Goal: Information Seeking & Learning: Learn about a topic

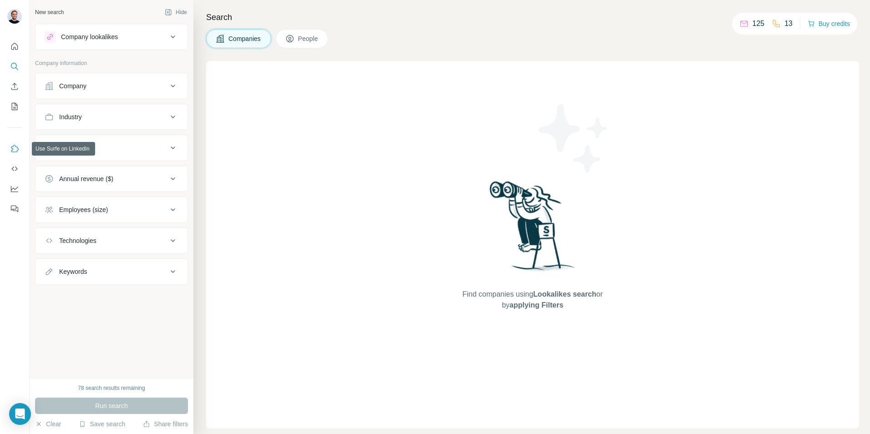
click at [13, 150] on icon "Use Surfe on LinkedIn" at bounding box center [15, 148] width 8 height 7
click at [111, 86] on div "Company" at bounding box center [106, 85] width 123 height 9
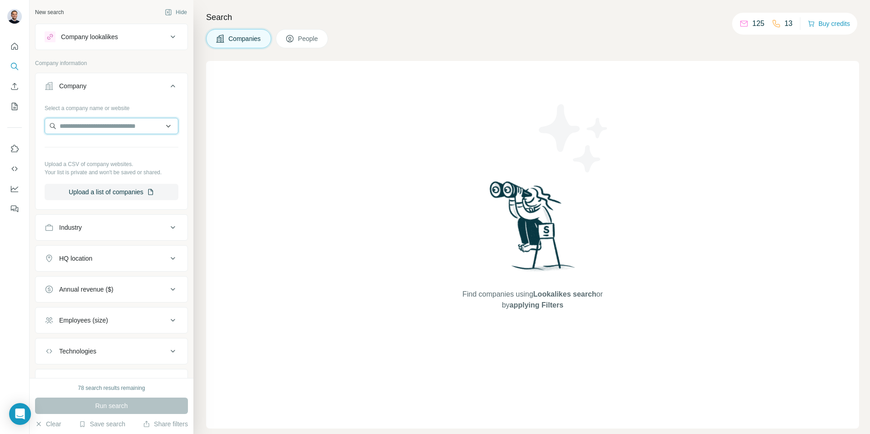
click at [112, 129] on input "text" at bounding box center [112, 126] width 134 height 16
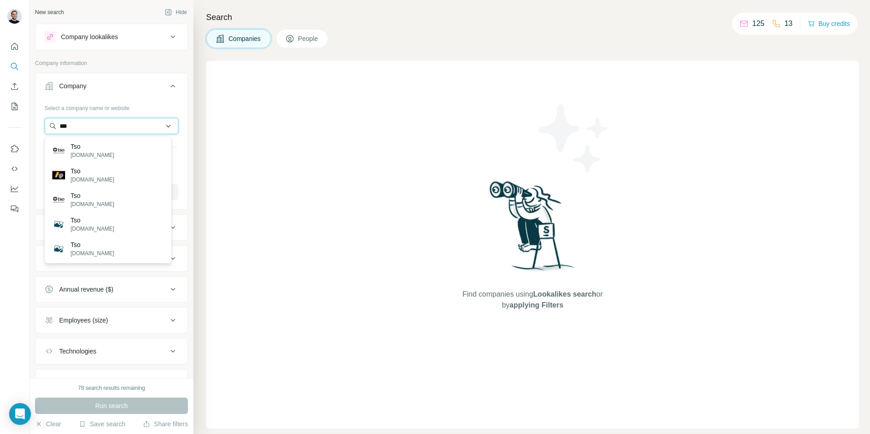
drag, startPoint x: 101, startPoint y: 126, endPoint x: 103, endPoint y: 121, distance: 5.3
click at [101, 125] on input "***" at bounding box center [112, 126] width 134 height 16
type input "**********"
click at [137, 87] on div "Company" at bounding box center [106, 85] width 123 height 9
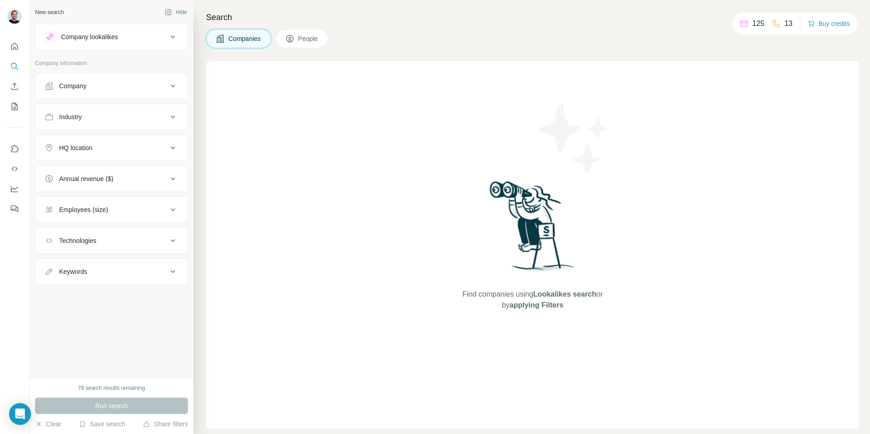
click at [125, 90] on div "Company" at bounding box center [106, 85] width 123 height 9
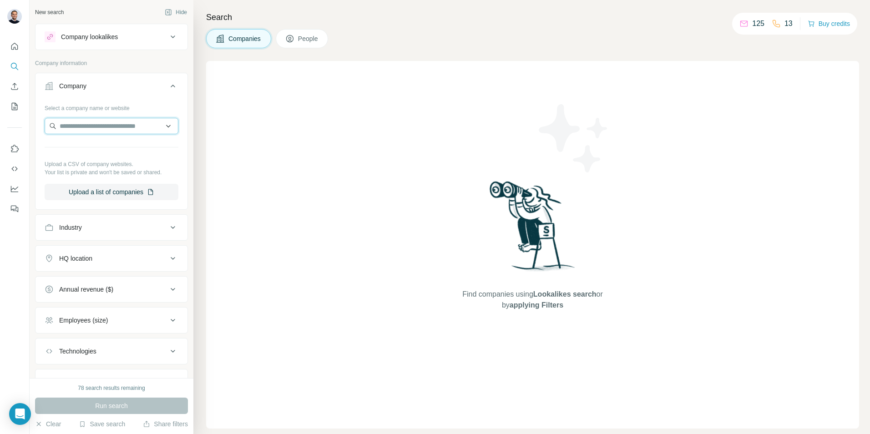
click at [93, 129] on input "text" at bounding box center [112, 126] width 134 height 16
paste input "**********"
type input "**********"
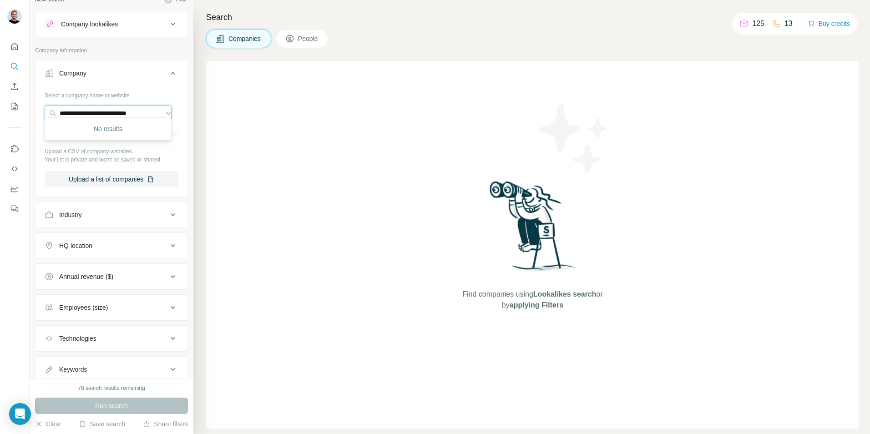
scroll to position [0, 0]
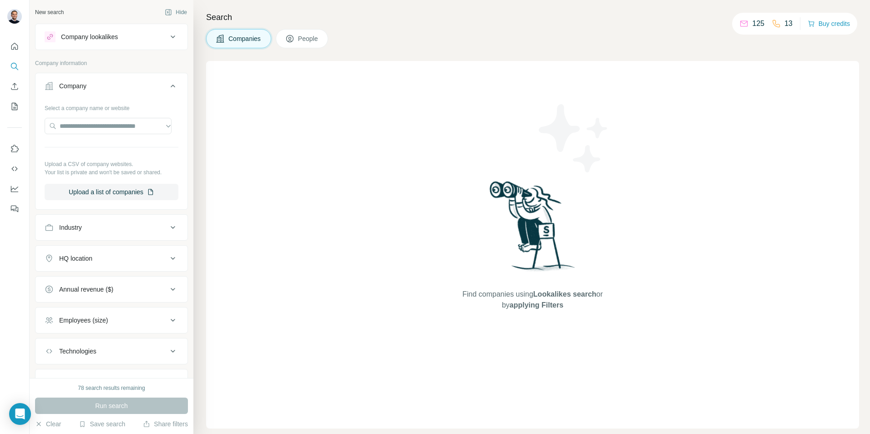
click at [96, 93] on button "Company" at bounding box center [111, 87] width 152 height 25
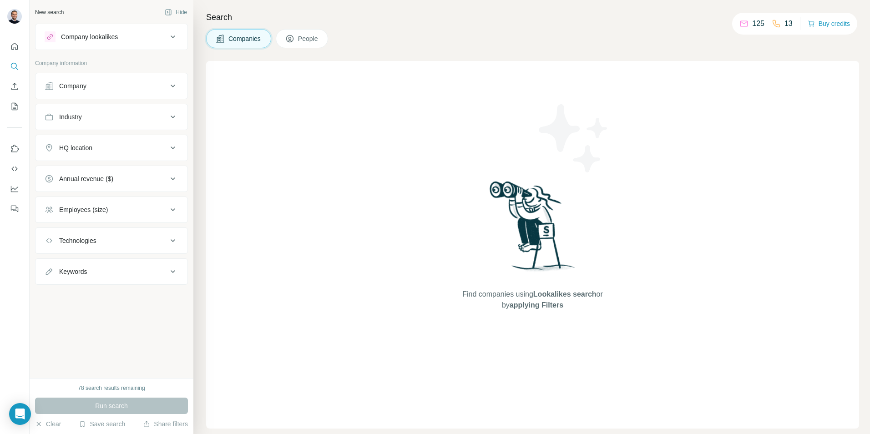
click at [313, 41] on span "People" at bounding box center [308, 38] width 21 height 9
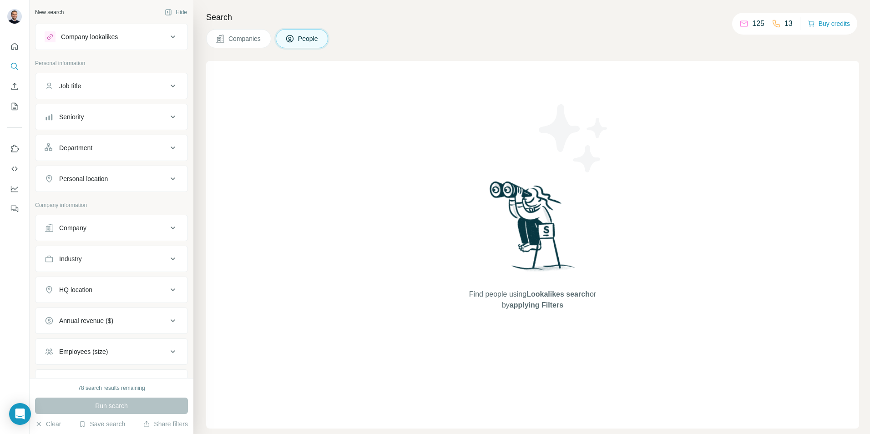
click at [90, 235] on button "Company" at bounding box center [111, 228] width 152 height 22
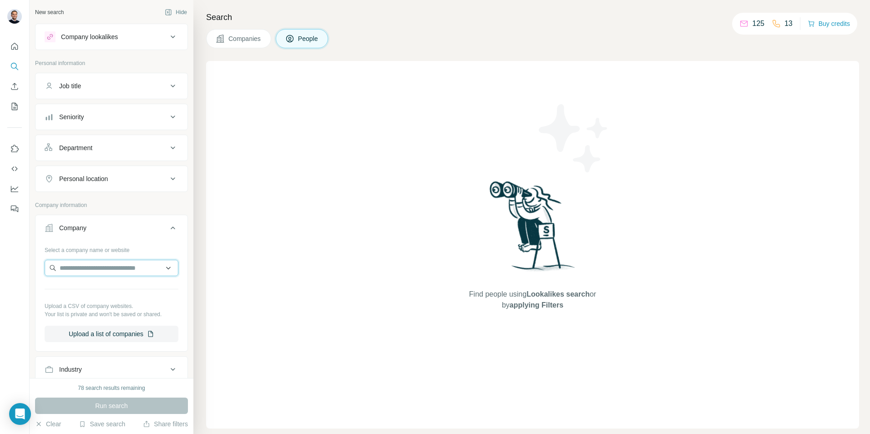
click at [82, 264] on input "text" at bounding box center [112, 268] width 134 height 16
paste input "**********"
type input "**********"
click at [91, 263] on input "**********" at bounding box center [108, 268] width 127 height 16
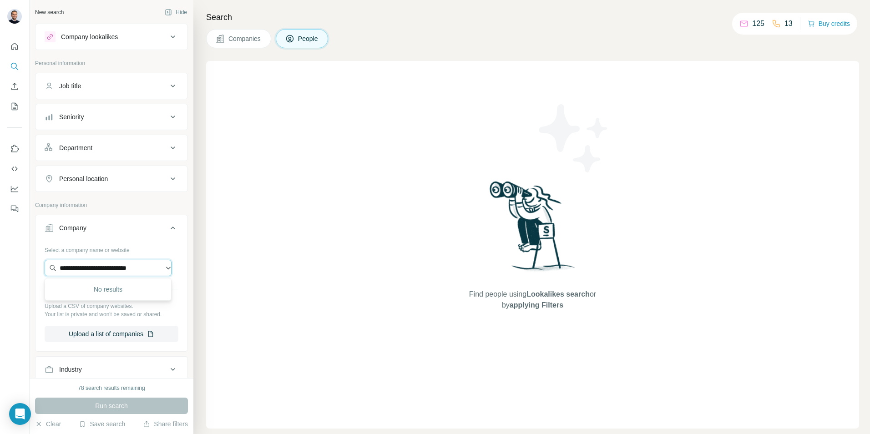
click at [91, 263] on input "**********" at bounding box center [108, 268] width 127 height 16
click at [112, 236] on button "Company" at bounding box center [111, 229] width 152 height 25
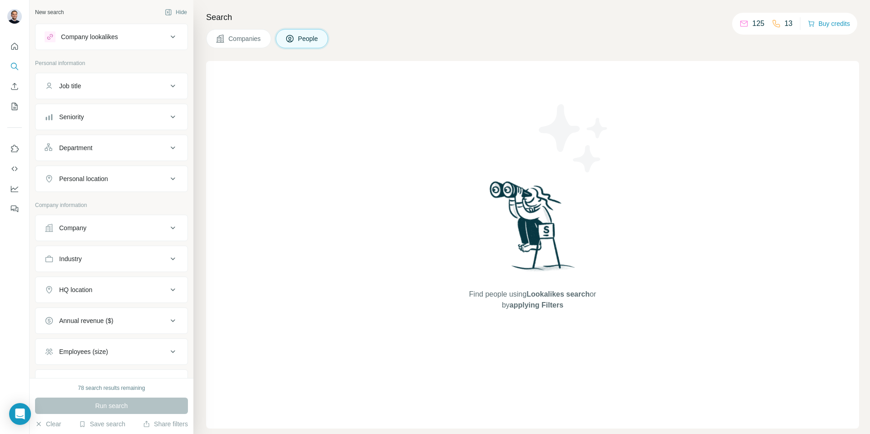
click at [85, 149] on div "Department" at bounding box center [75, 147] width 33 height 9
click at [92, 120] on div "Seniority" at bounding box center [106, 116] width 123 height 9
click at [91, 77] on button "Job title" at bounding box center [111, 86] width 152 height 22
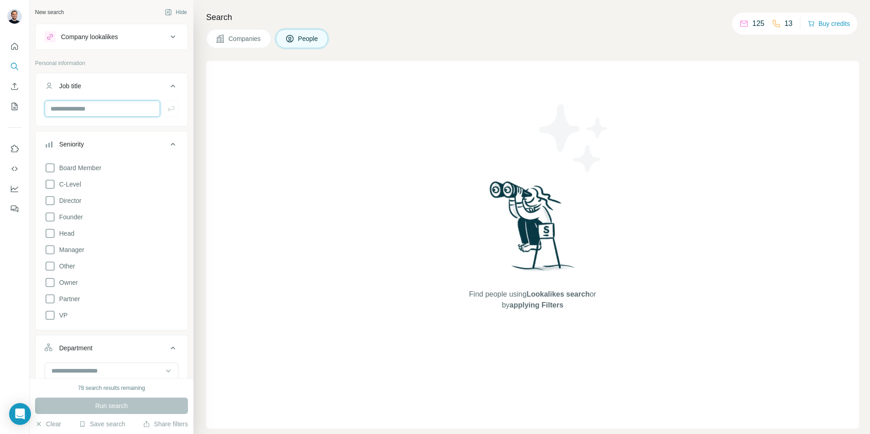
click at [87, 113] on input "text" at bounding box center [103, 109] width 116 height 16
type input "*****"
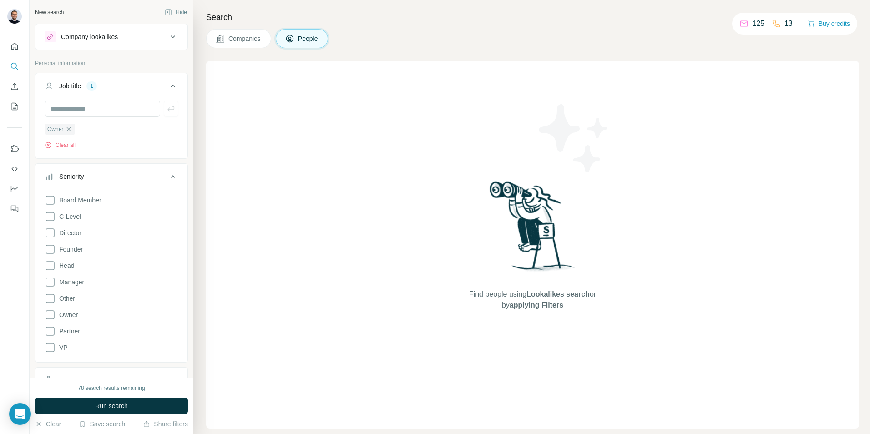
click at [75, 138] on div "Owner Clear all" at bounding box center [112, 136] width 134 height 26
click at [75, 144] on button "Clear all" at bounding box center [60, 145] width 31 height 8
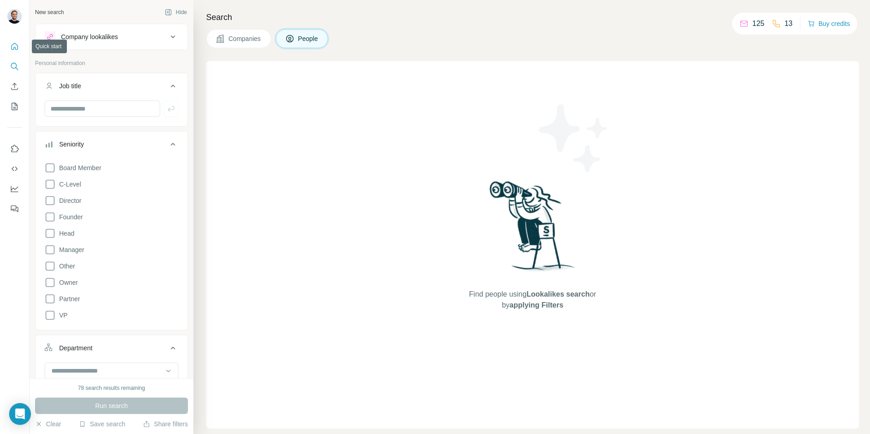
click at [11, 47] on icon "Quick start" at bounding box center [14, 46] width 9 height 9
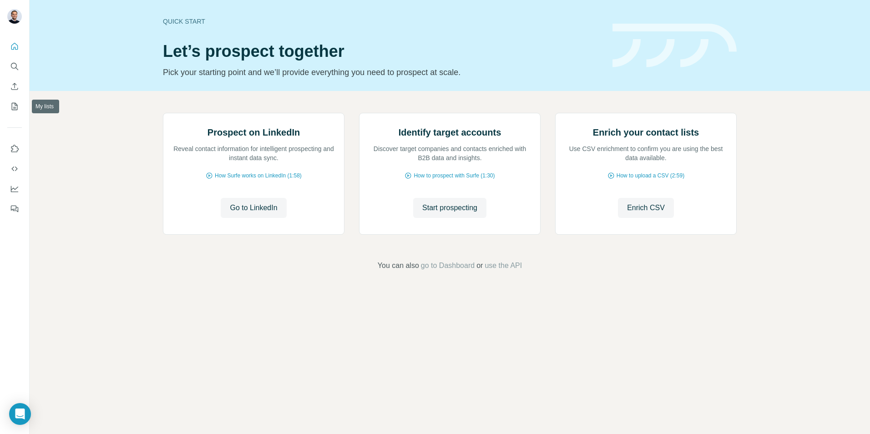
click at [12, 87] on icon "Enrich CSV" at bounding box center [14, 86] width 9 height 9
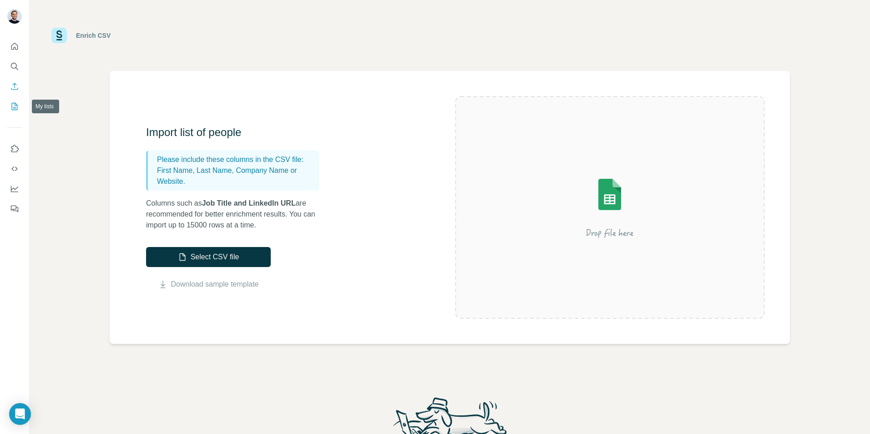
click at [15, 106] on icon "My lists" at bounding box center [14, 106] width 9 height 9
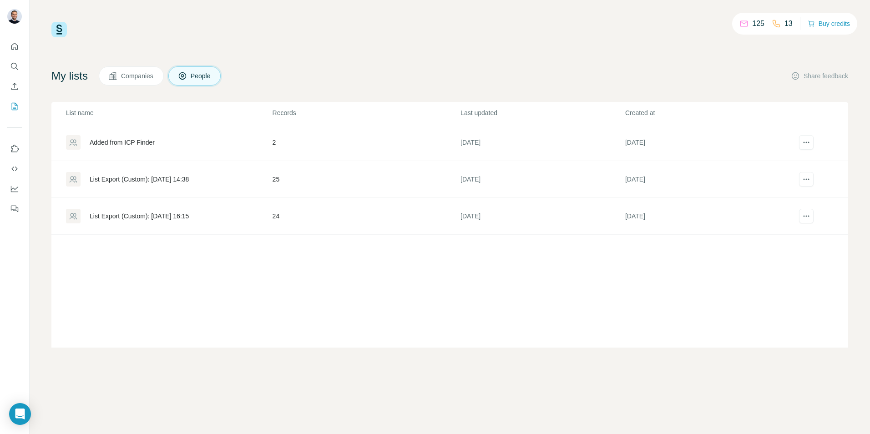
click at [129, 142] on div "Added from ICP Finder" at bounding box center [122, 142] width 65 height 9
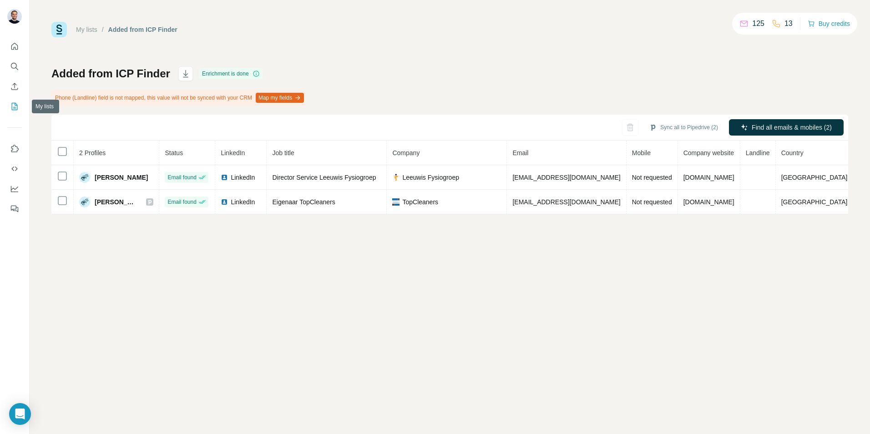
click at [11, 104] on icon "My lists" at bounding box center [14, 106] width 9 height 9
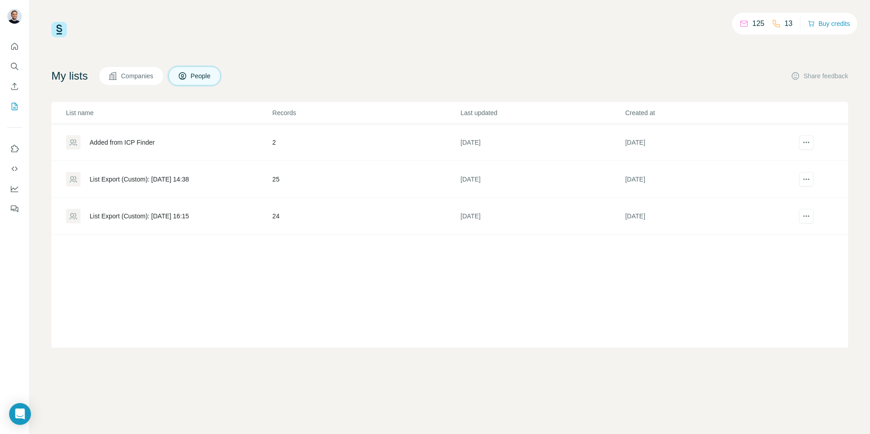
click at [135, 76] on span "Companies" at bounding box center [137, 75] width 33 height 9
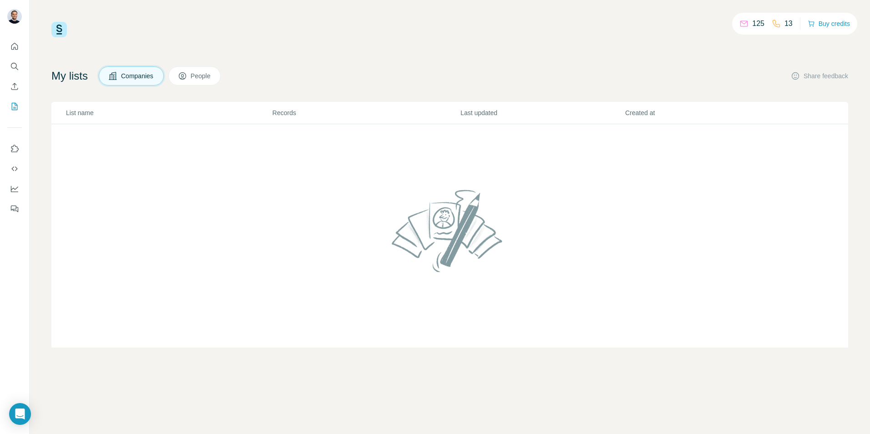
click at [208, 75] on span "People" at bounding box center [201, 75] width 21 height 9
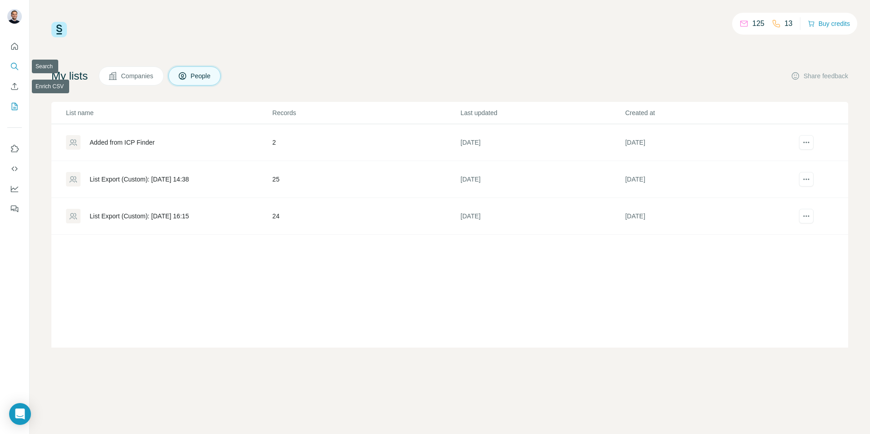
click at [16, 72] on button "Search" at bounding box center [14, 66] width 15 height 16
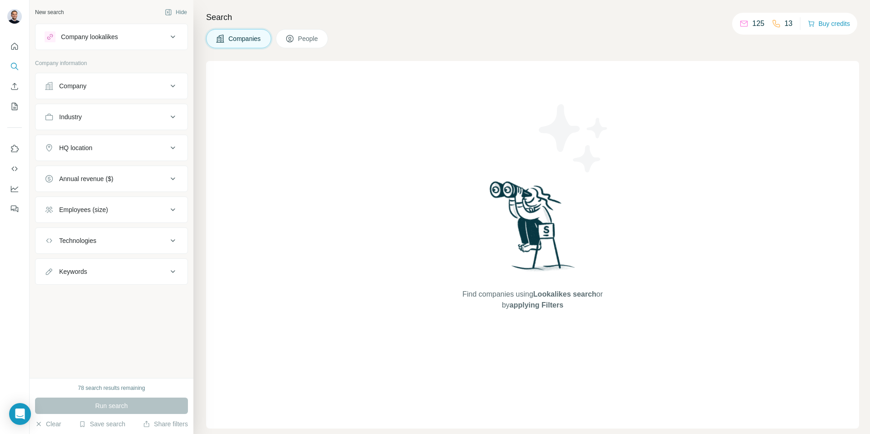
click at [277, 36] on div "Companies People" at bounding box center [267, 38] width 122 height 19
click at [294, 38] on icon at bounding box center [289, 38] width 9 height 9
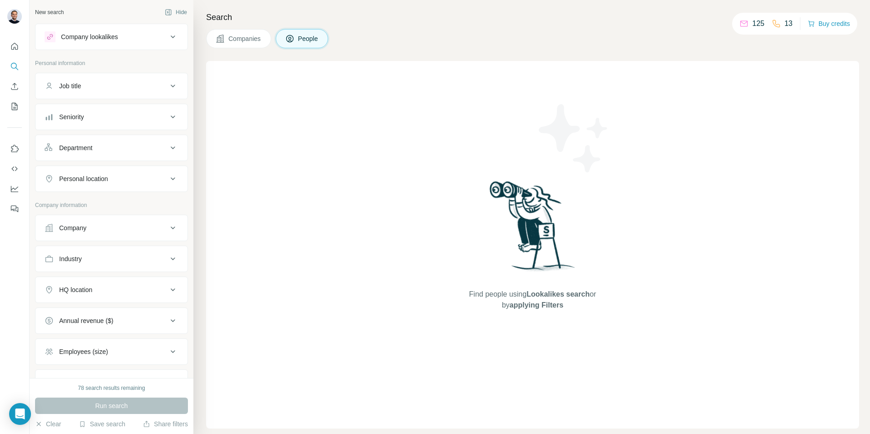
click at [130, 127] on button "Seniority" at bounding box center [111, 117] width 152 height 22
click at [71, 256] on span "Owner" at bounding box center [67, 255] width 22 height 9
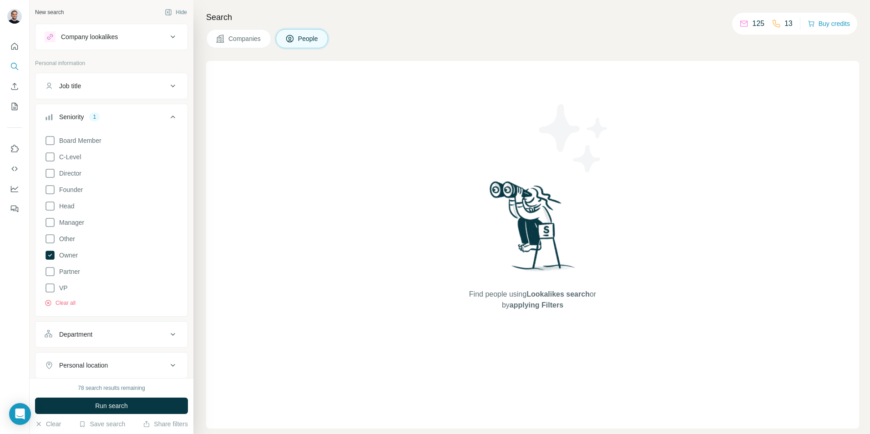
click at [132, 113] on div "Seniority 1" at bounding box center [106, 116] width 123 height 9
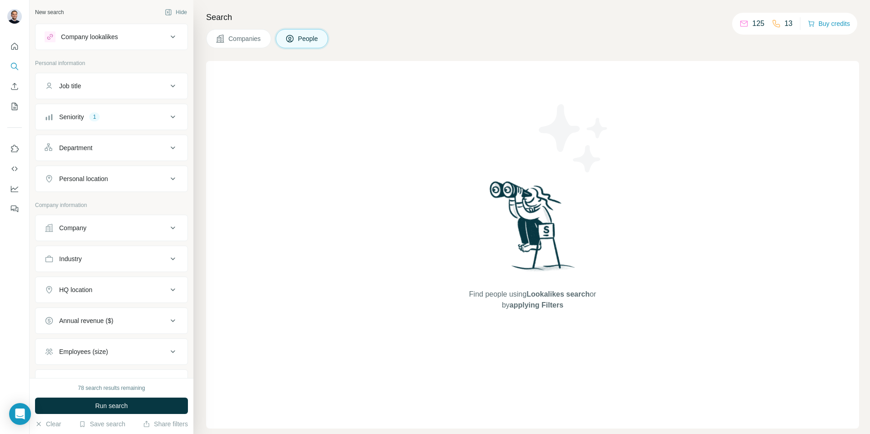
click at [127, 88] on div "Job title" at bounding box center [106, 85] width 123 height 9
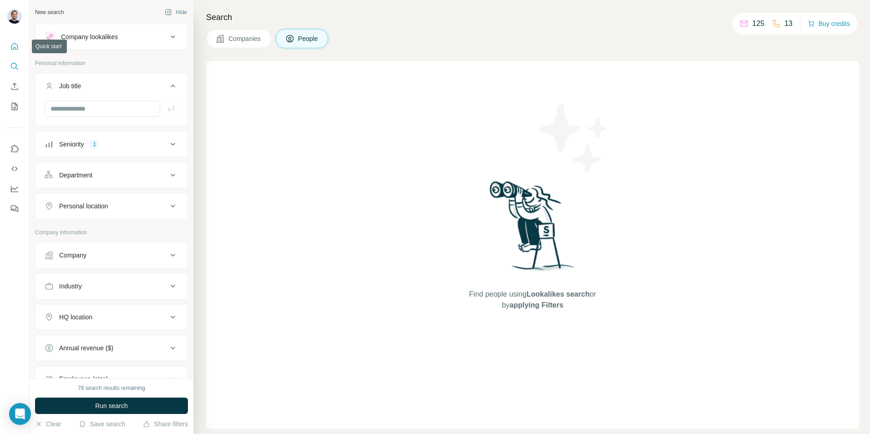
click at [19, 42] on button "Quick start" at bounding box center [14, 46] width 15 height 16
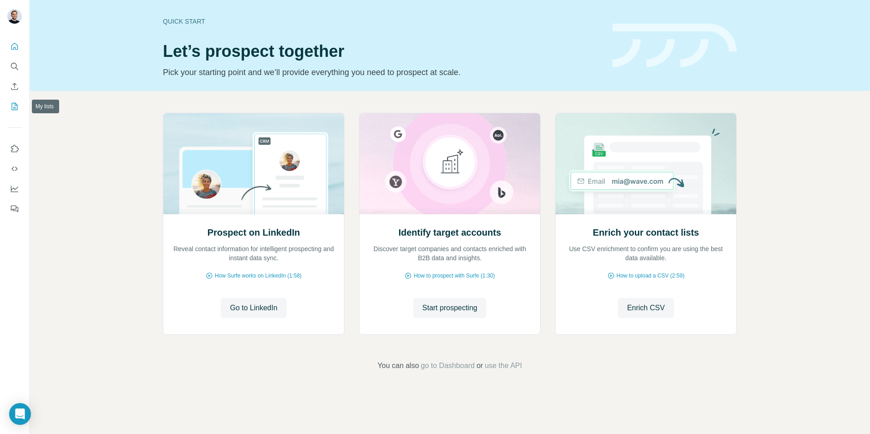
click at [15, 110] on icon "My lists" at bounding box center [15, 106] width 6 height 7
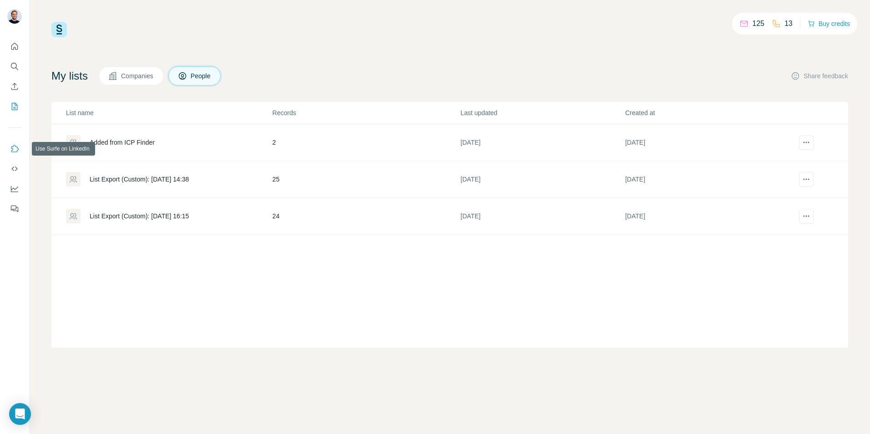
click at [18, 147] on icon "Use Surfe on LinkedIn" at bounding box center [14, 148] width 9 height 9
click at [13, 54] on button "Quick start" at bounding box center [14, 46] width 15 height 16
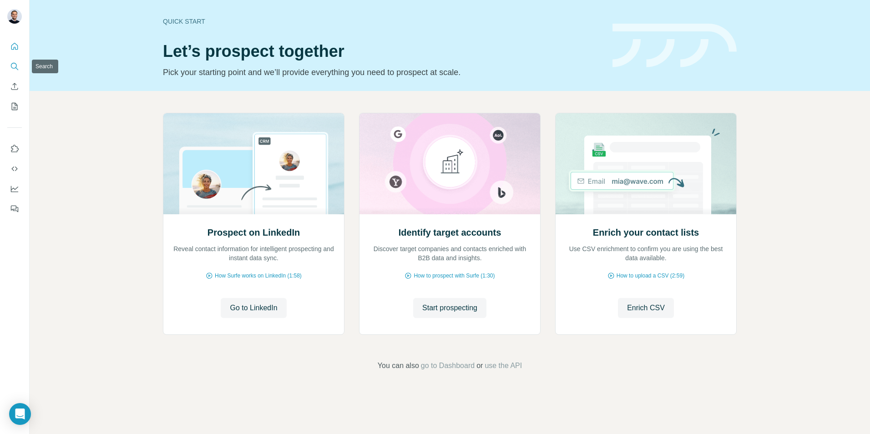
click at [9, 62] on button "Search" at bounding box center [14, 66] width 15 height 16
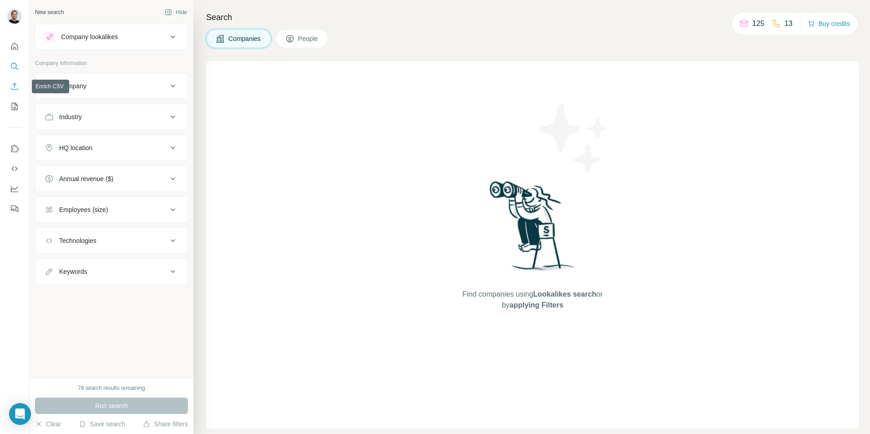
click at [17, 87] on icon "Enrich CSV" at bounding box center [14, 86] width 9 height 9
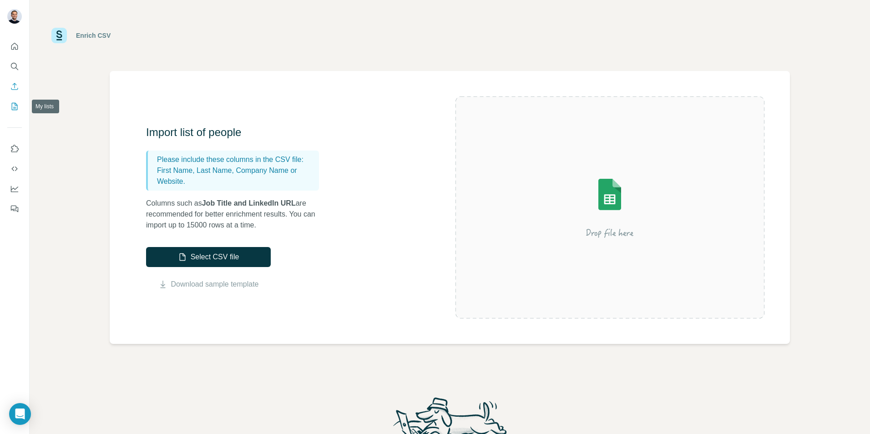
click at [19, 108] on button "My lists" at bounding box center [14, 106] width 15 height 16
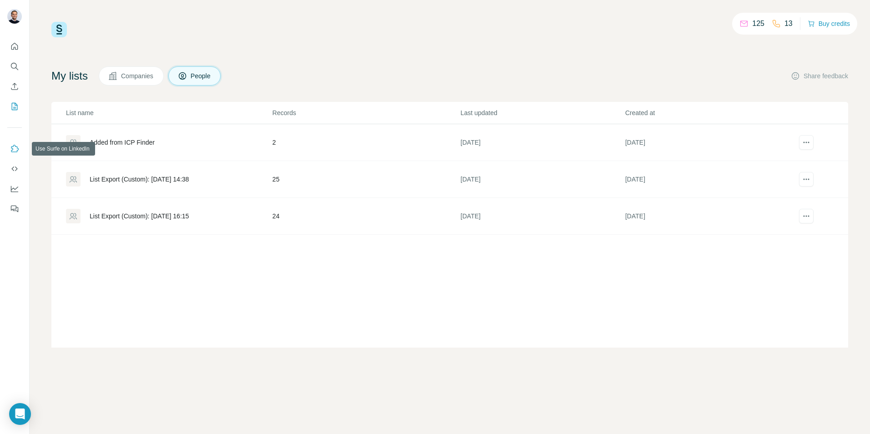
click at [17, 144] on button "Use Surfe on LinkedIn" at bounding box center [14, 149] width 15 height 16
click at [775, 25] on icon at bounding box center [776, 23] width 9 height 9
drag, startPoint x: 742, startPoint y: 22, endPoint x: 734, endPoint y: 23, distance: 8.2
click at [741, 22] on icon at bounding box center [744, 23] width 9 height 9
click at [27, 90] on div at bounding box center [14, 125] width 29 height 184
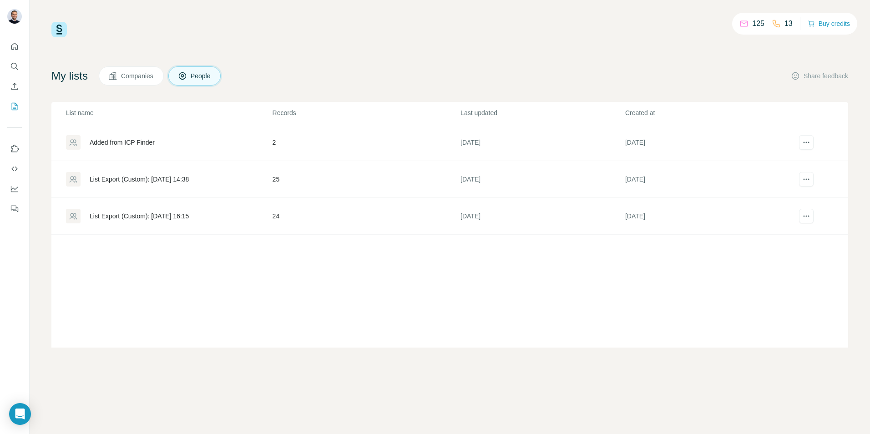
click at [24, 84] on div at bounding box center [14, 125] width 29 height 184
click at [16, 46] on icon "Quick start" at bounding box center [14, 46] width 9 height 9
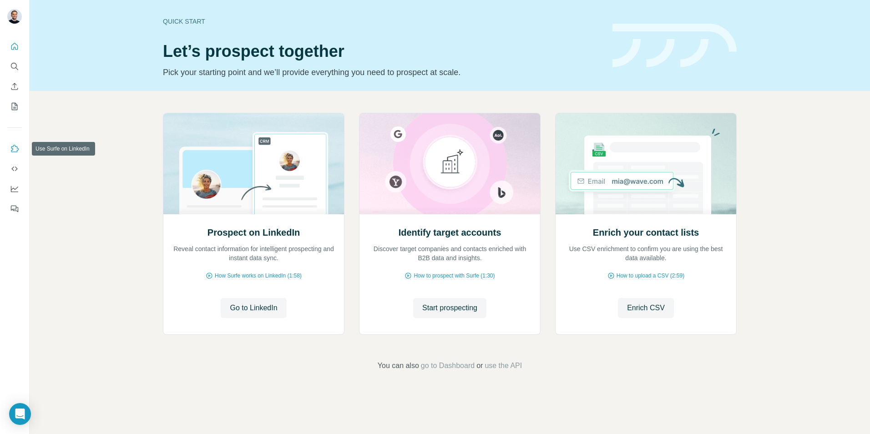
click at [16, 147] on icon "Use Surfe on LinkedIn" at bounding box center [15, 148] width 8 height 7
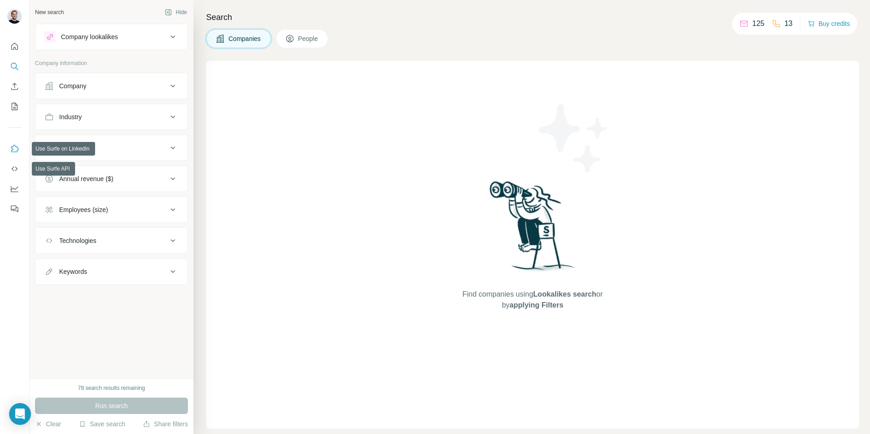
click at [14, 151] on icon "Use Surfe on LinkedIn" at bounding box center [14, 148] width 9 height 9
click at [314, 38] on span "People" at bounding box center [308, 38] width 21 height 9
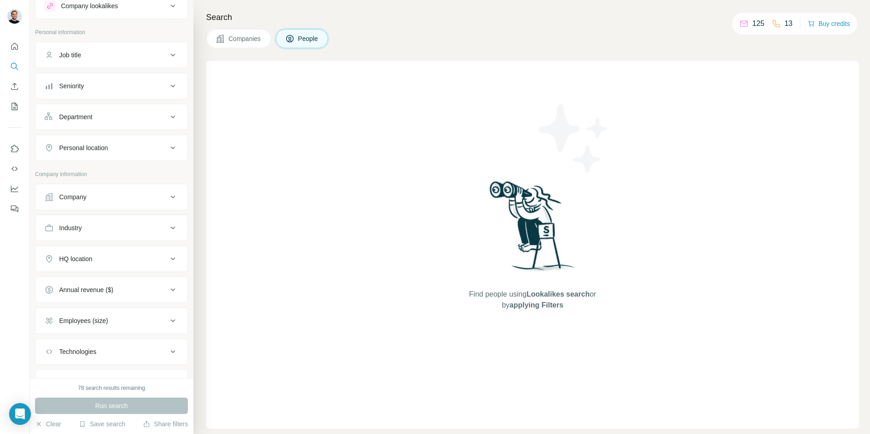
scroll to position [46, 0]
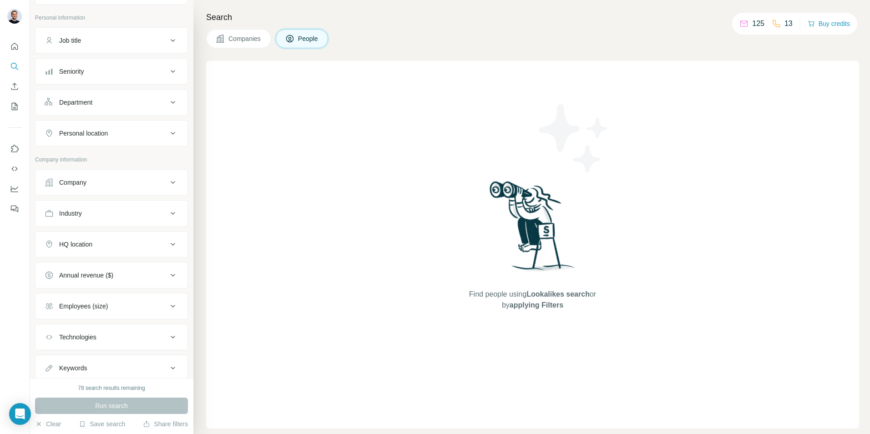
click at [103, 179] on div "Company" at bounding box center [106, 182] width 123 height 9
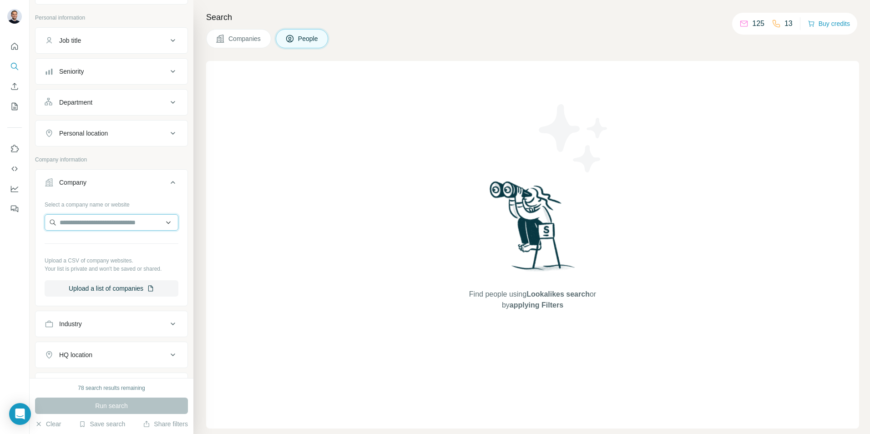
click at [93, 223] on input "text" at bounding box center [112, 222] width 134 height 16
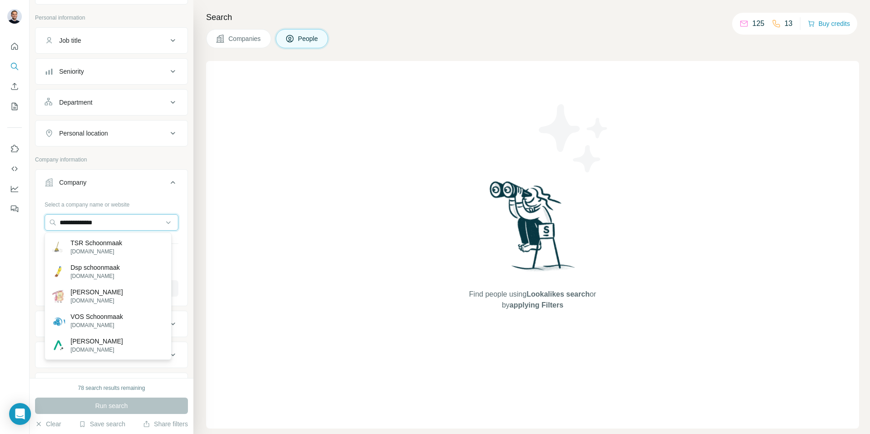
type input "**********"
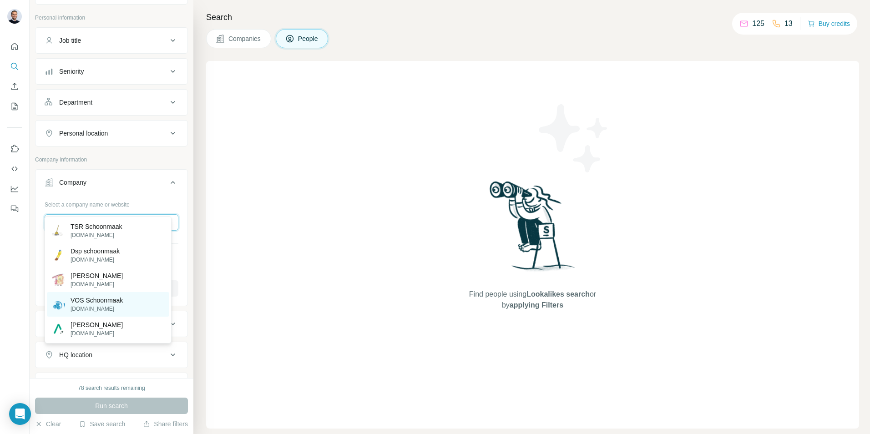
scroll to position [91, 0]
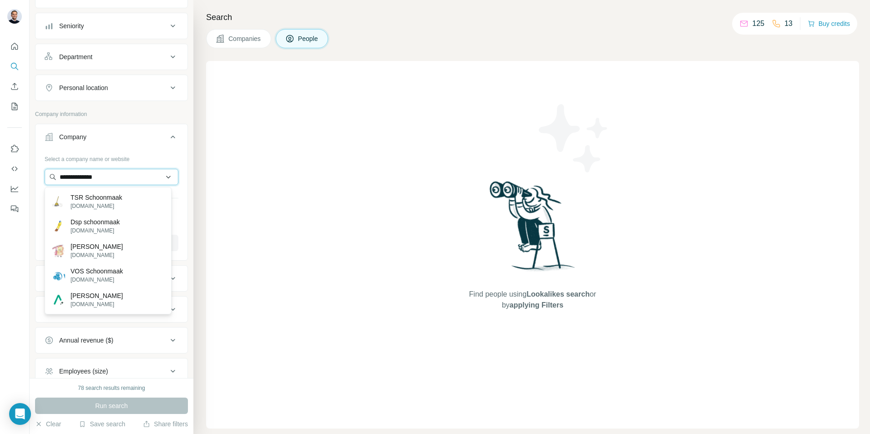
click at [115, 177] on input "**********" at bounding box center [112, 177] width 134 height 16
click at [115, 178] on input "**********" at bounding box center [112, 177] width 134 height 16
click at [133, 142] on button "Company" at bounding box center [111, 138] width 152 height 25
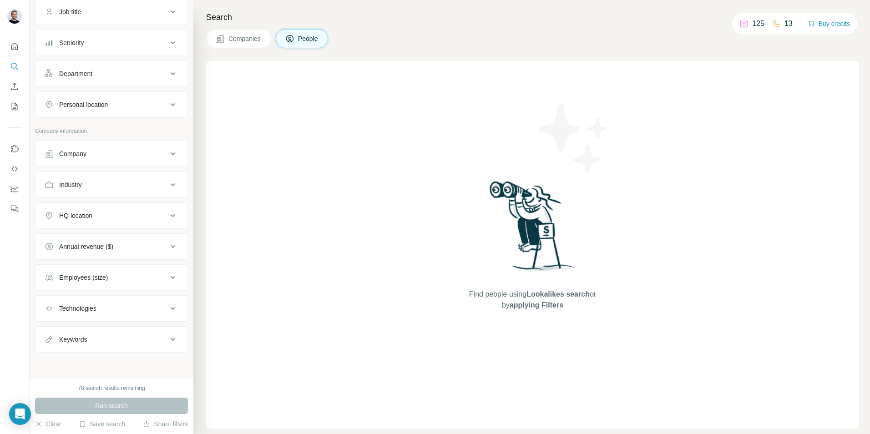
click at [129, 153] on div "Company" at bounding box center [106, 153] width 123 height 9
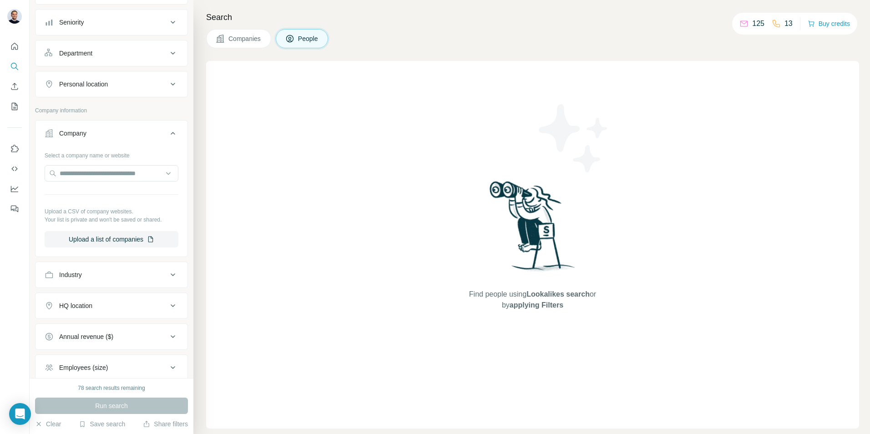
scroll to position [94, 0]
